Goal: Task Accomplishment & Management: Manage account settings

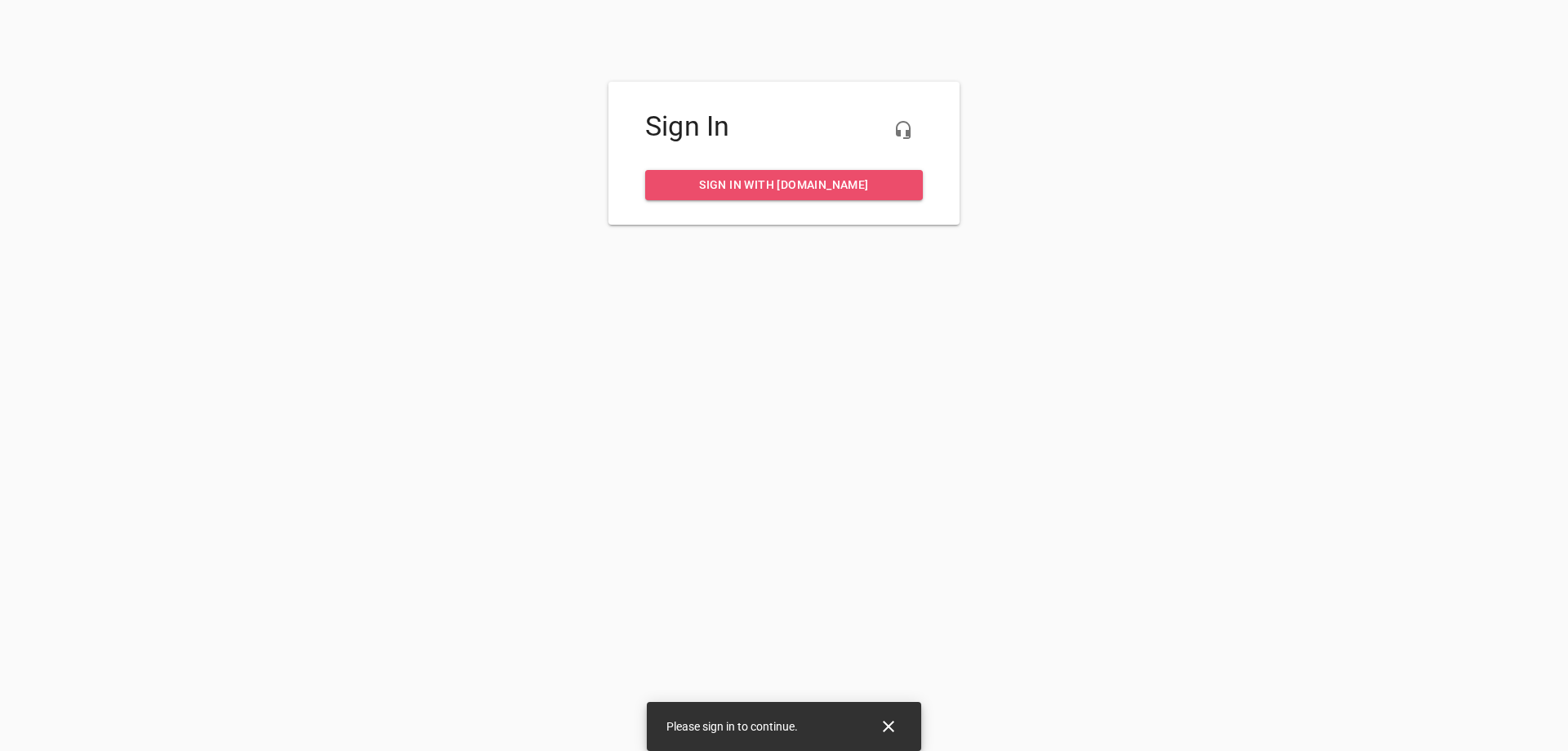
click at [853, 181] on span "Sign in with my.rheem.com" at bounding box center [784, 185] width 252 height 21
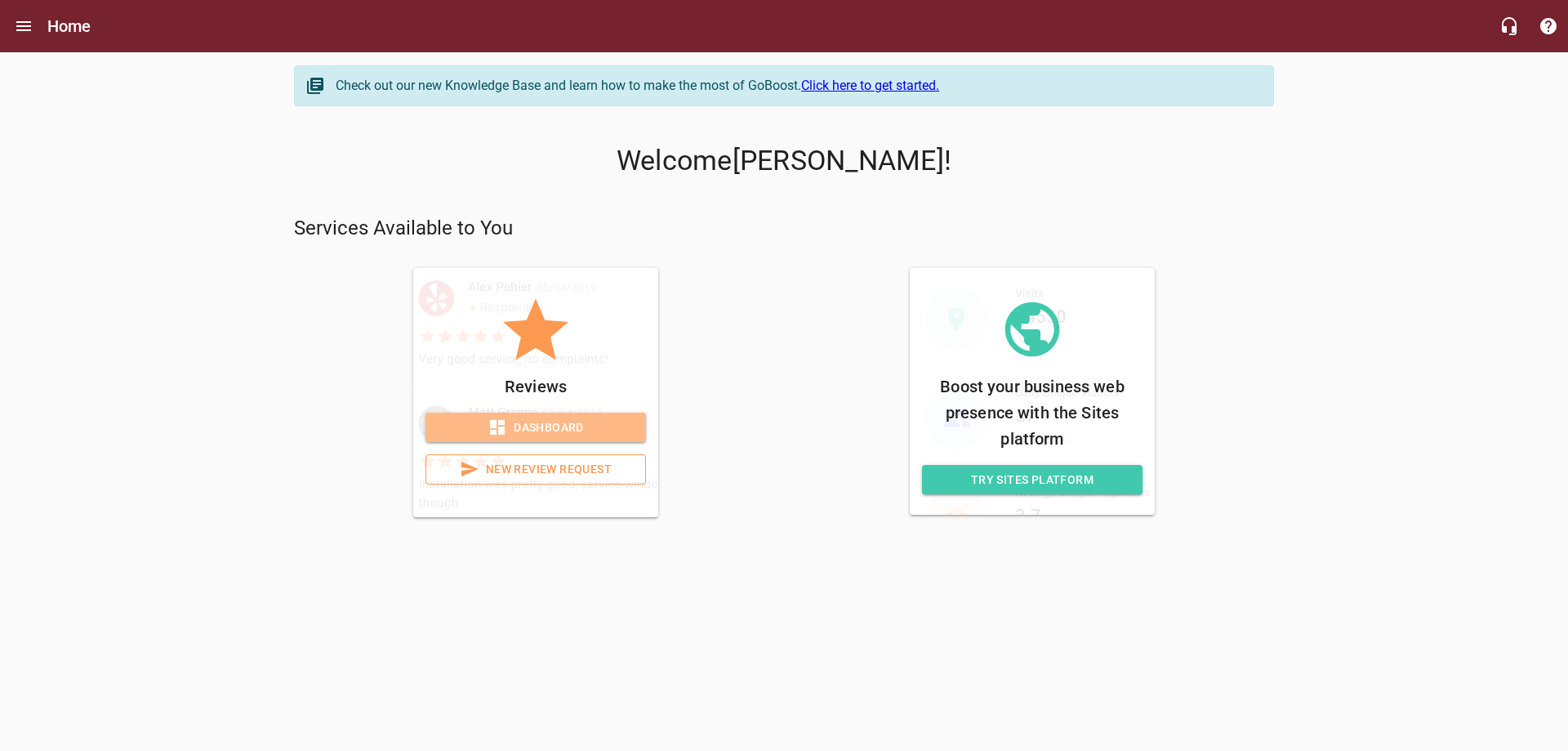
click at [560, 433] on span "Dashboard" at bounding box center [536, 428] width 194 height 21
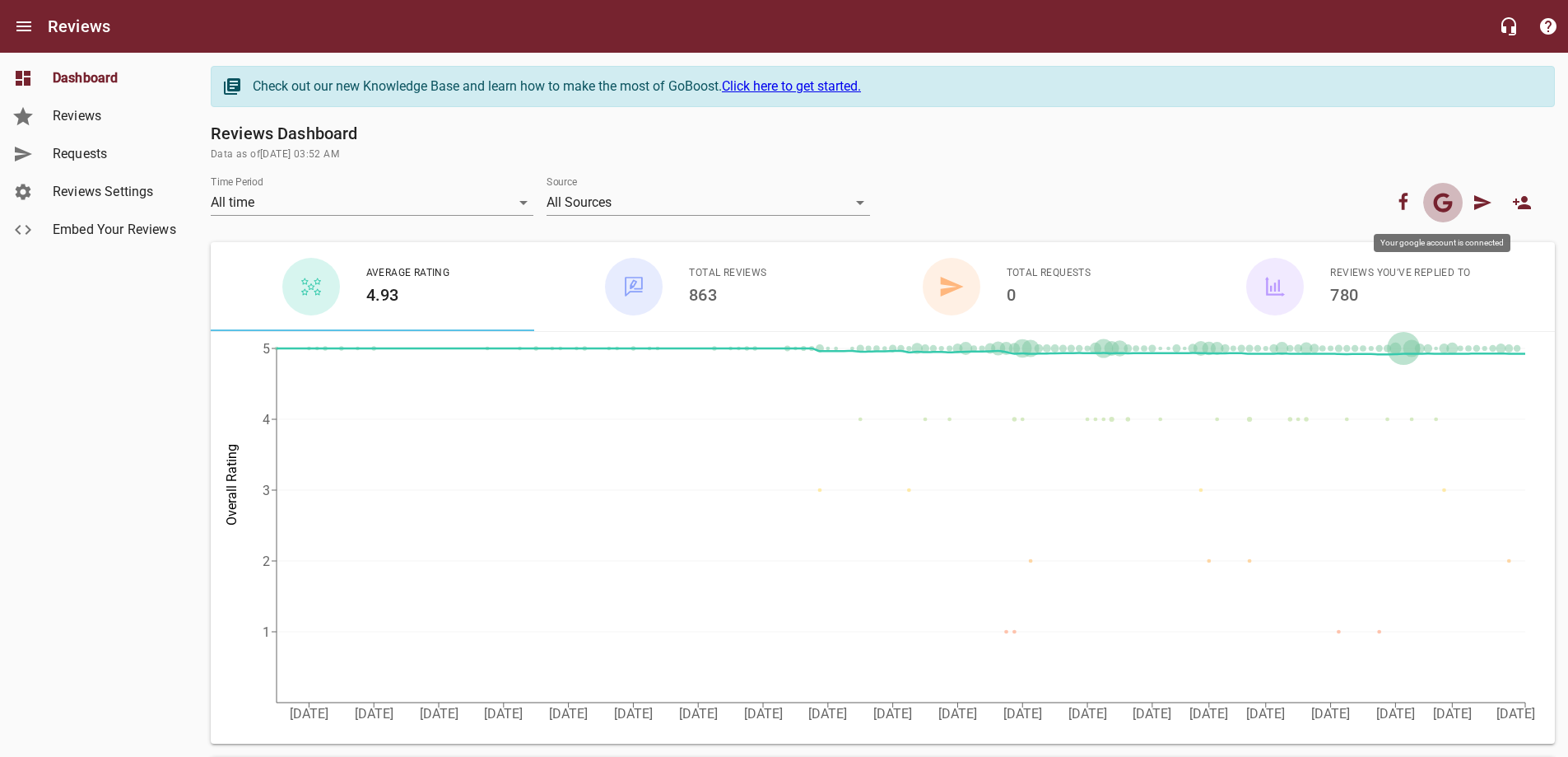
click at [1449, 206] on icon "button" at bounding box center [1443, 202] width 19 height 19
click at [91, 199] on span "Reviews Settings" at bounding box center [115, 192] width 125 height 20
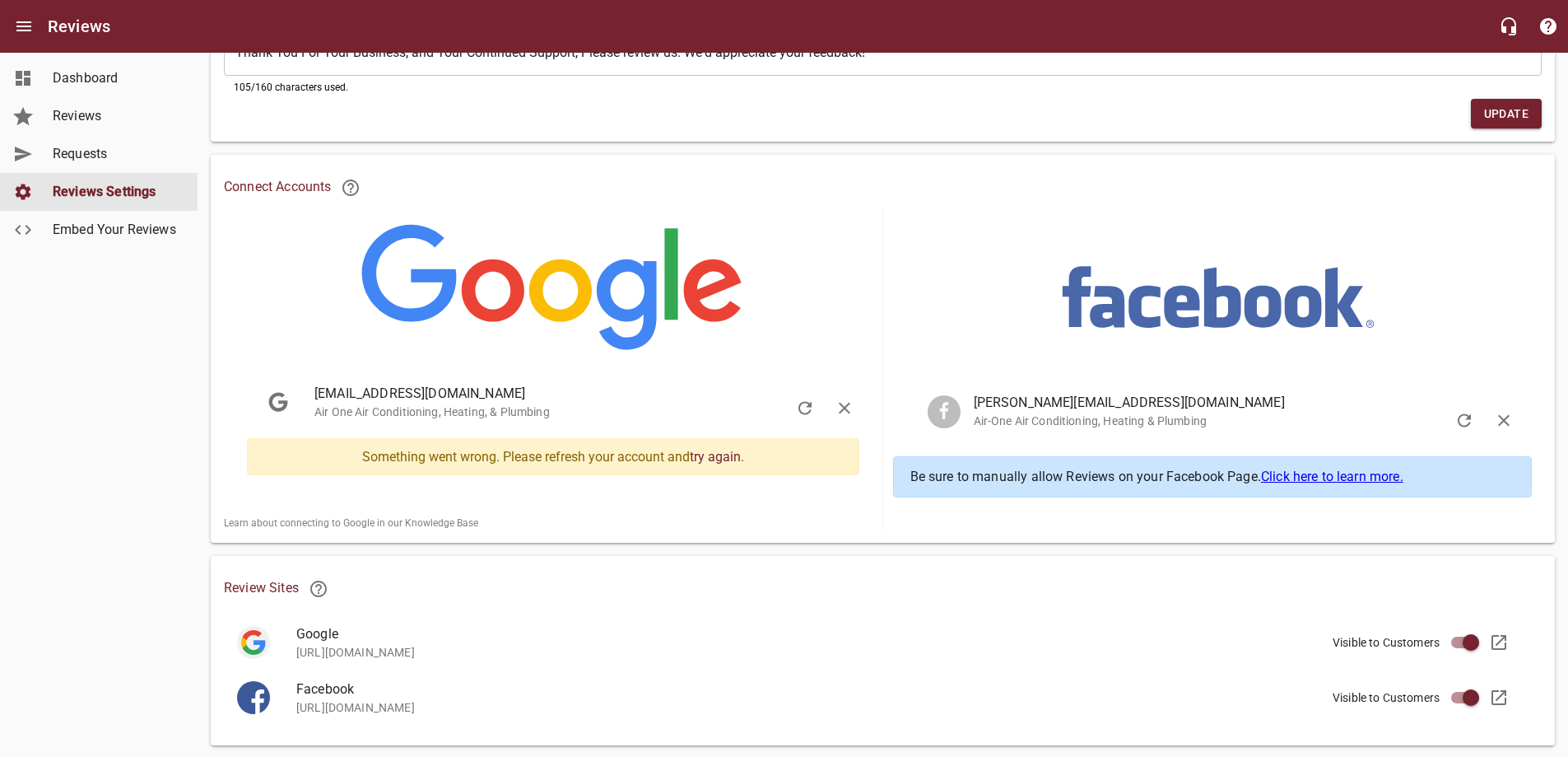
scroll to position [247, 0]
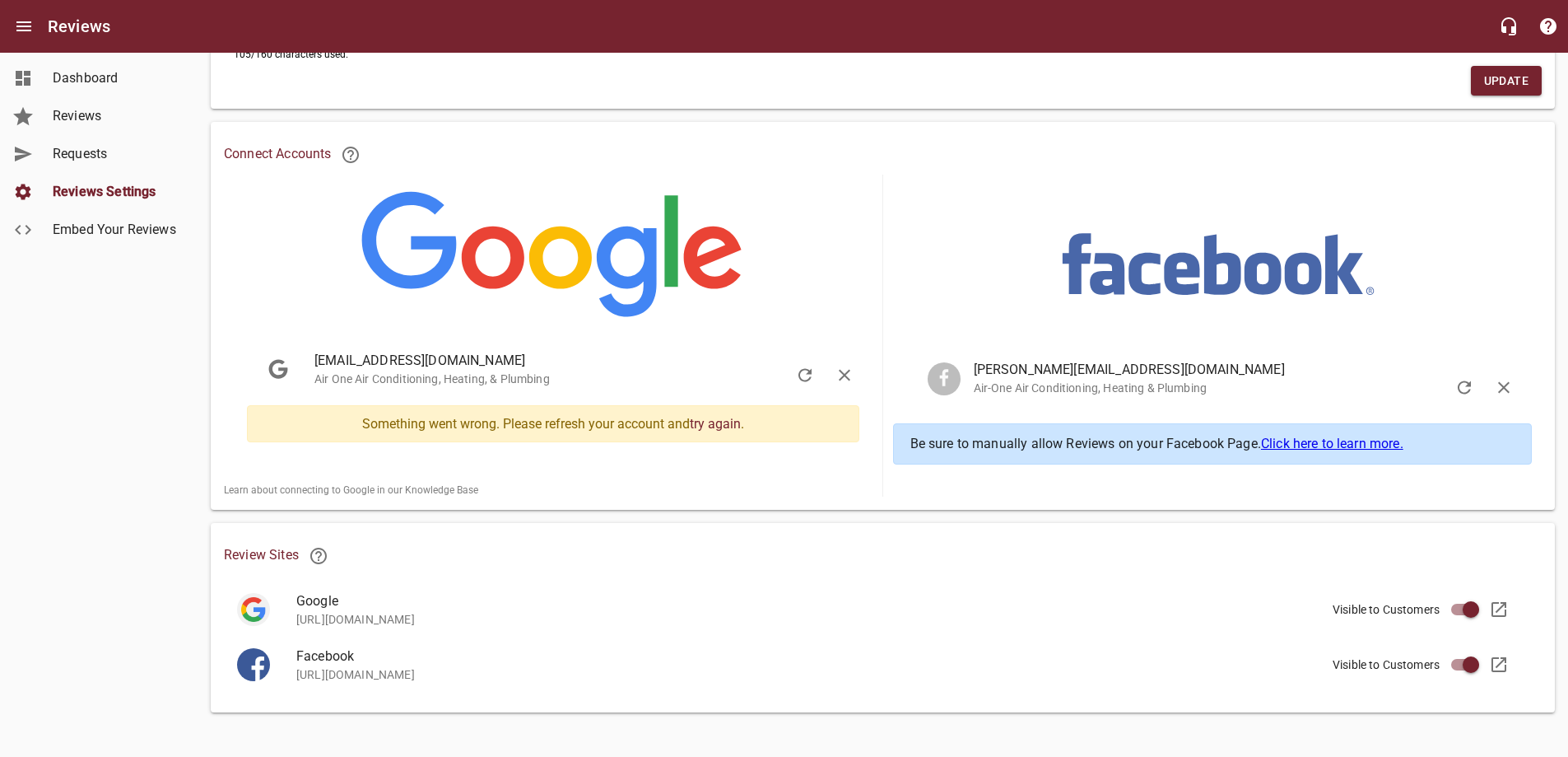
click at [510, 434] on div "Something went wrong. Please refresh your account and try again ." at bounding box center [553, 424] width 613 height 37
click at [794, 379] on button "button" at bounding box center [806, 376] width 40 height 40
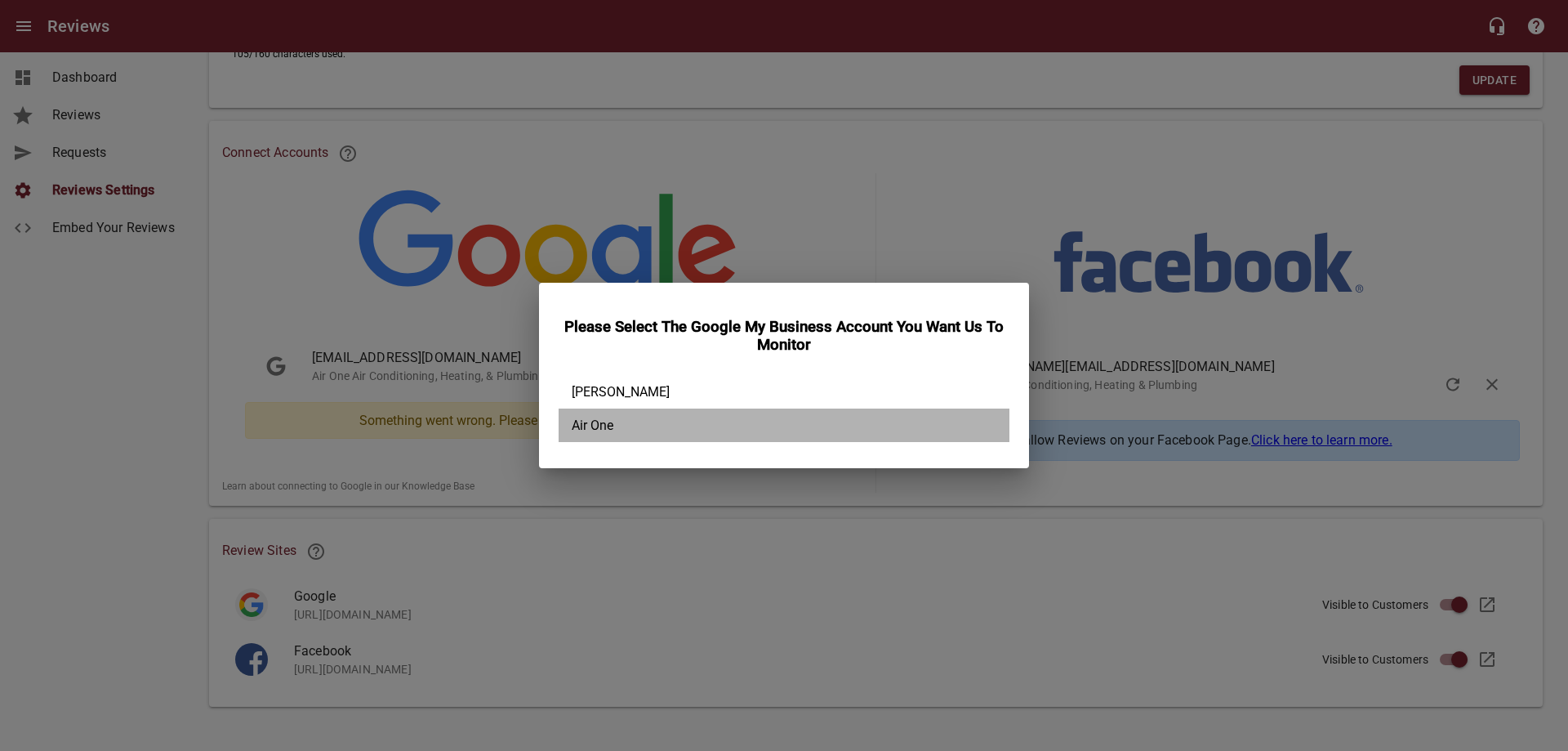
click at [612, 431] on div "Air One" at bounding box center [784, 425] width 451 height 34
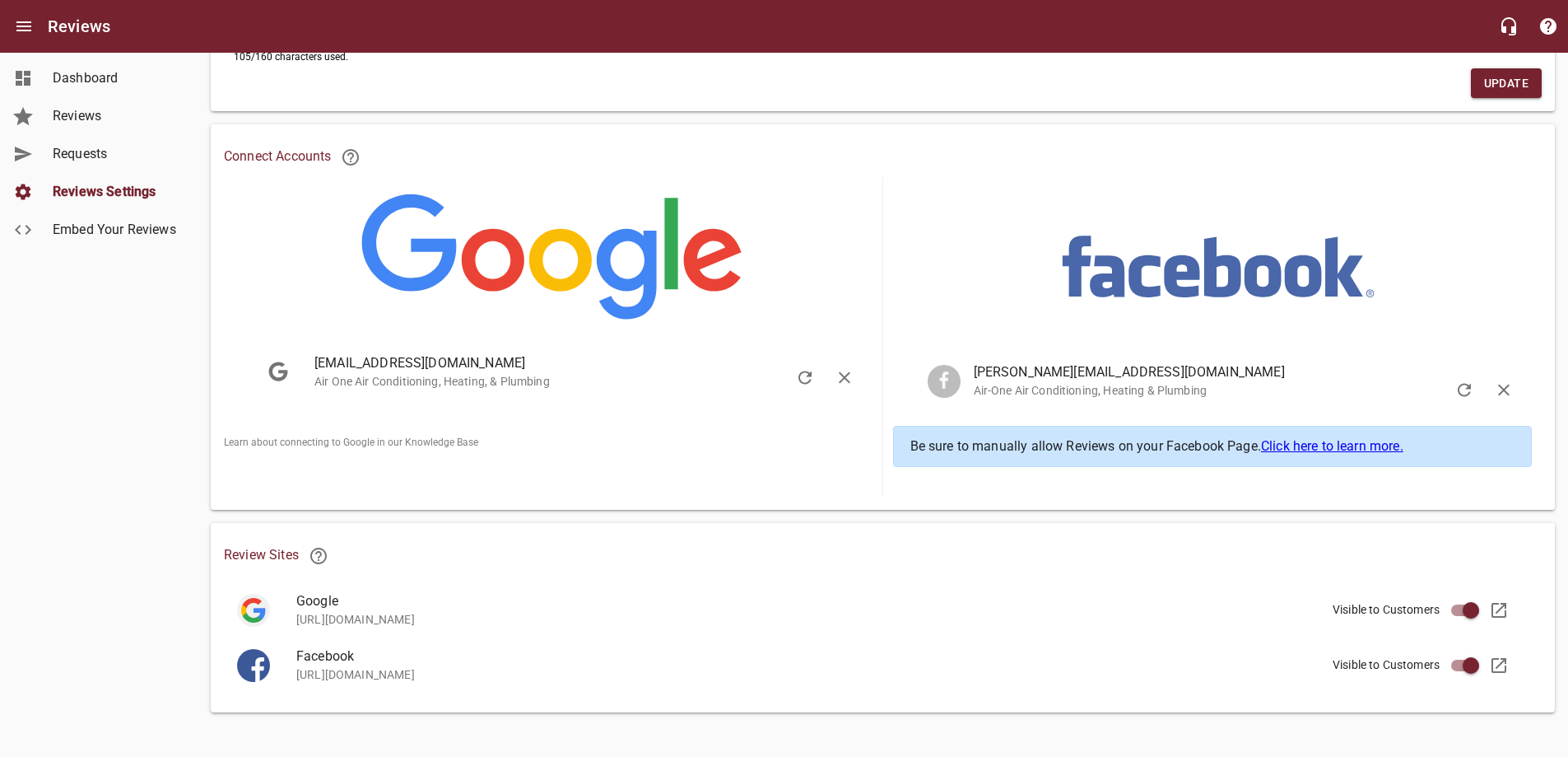
click at [100, 482] on div "Dashboard Reviews Requests Reviews Settings Embed Your Reviews" at bounding box center [99, 378] width 198 height 757
click at [448, 419] on ul "[EMAIL_ADDRESS][DOMAIN_NAME] Air One Air Conditioning, Heating, & Plumbing" at bounding box center [553, 304] width 638 height 236
click at [91, 213] on link "Embed Your Reviews" at bounding box center [98, 230] width 198 height 38
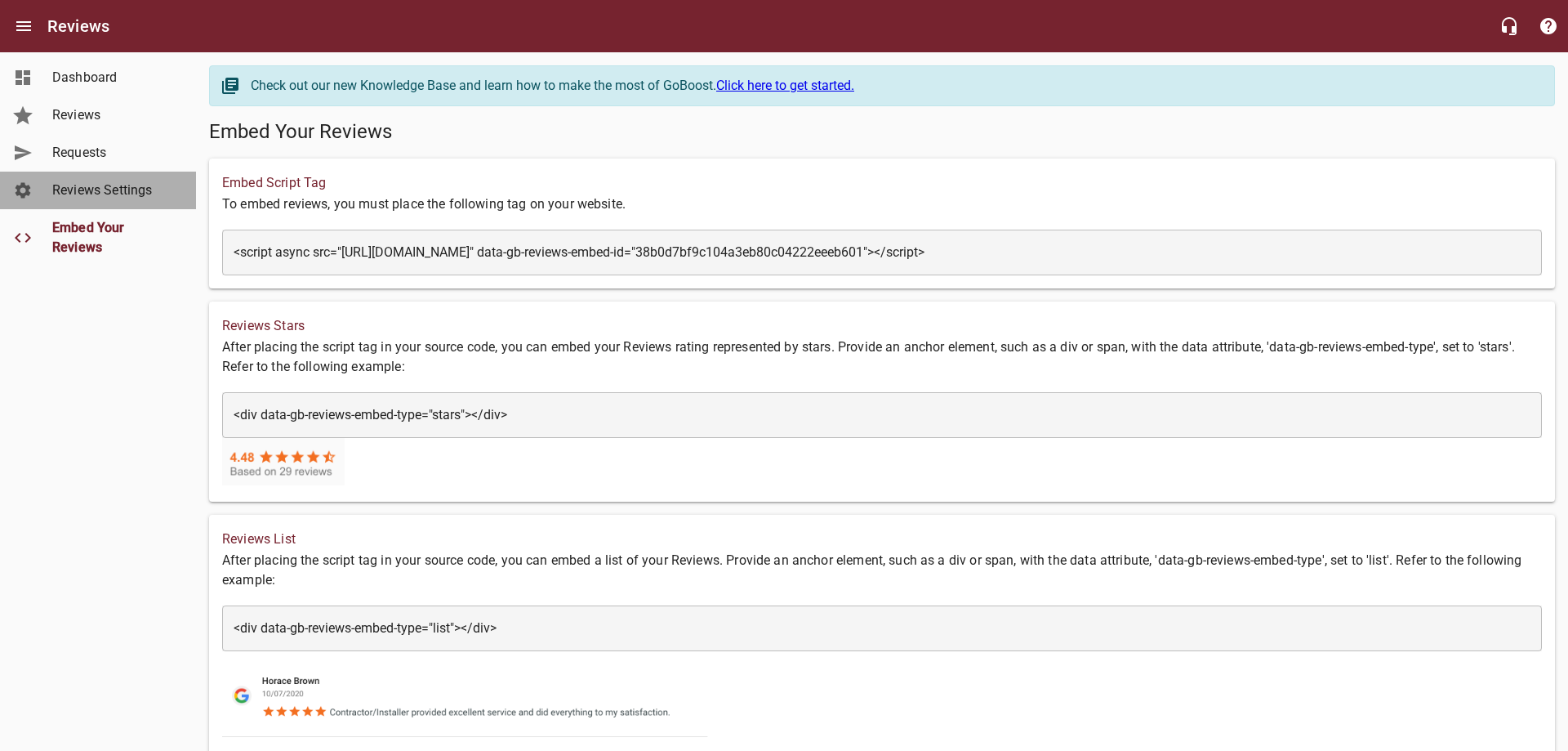
click at [94, 193] on span "Reviews Settings" at bounding box center [114, 190] width 124 height 20
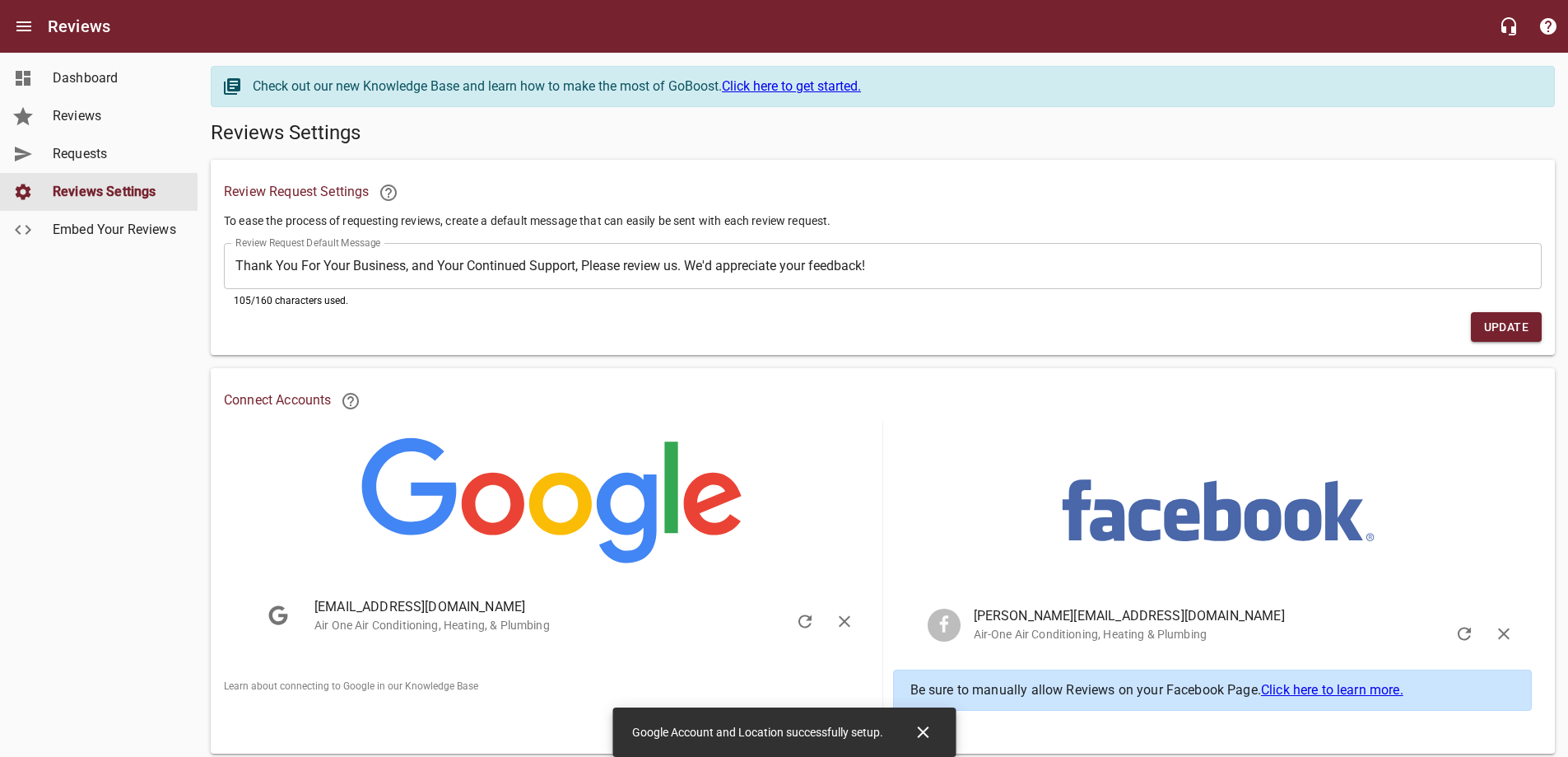
scroll to position [247, 0]
